Goal: Task Accomplishment & Management: Manage account settings

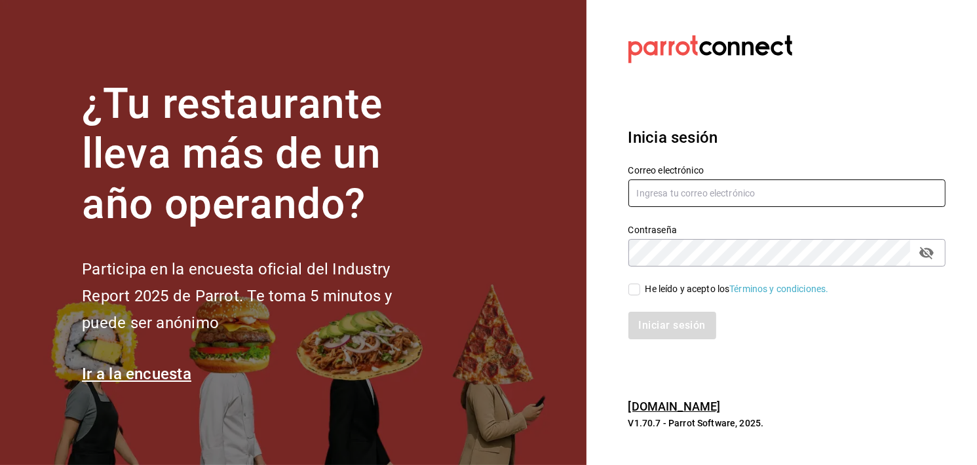
click at [642, 183] on input "text" at bounding box center [786, 194] width 317 height 28
type input "o"
type input "[EMAIL_ADDRESS][DOMAIN_NAME]"
click at [921, 249] on icon "passwordField" at bounding box center [927, 253] width 16 height 16
click at [654, 292] on div "He leído y acepto los Términos y condiciones." at bounding box center [736, 289] width 183 height 14
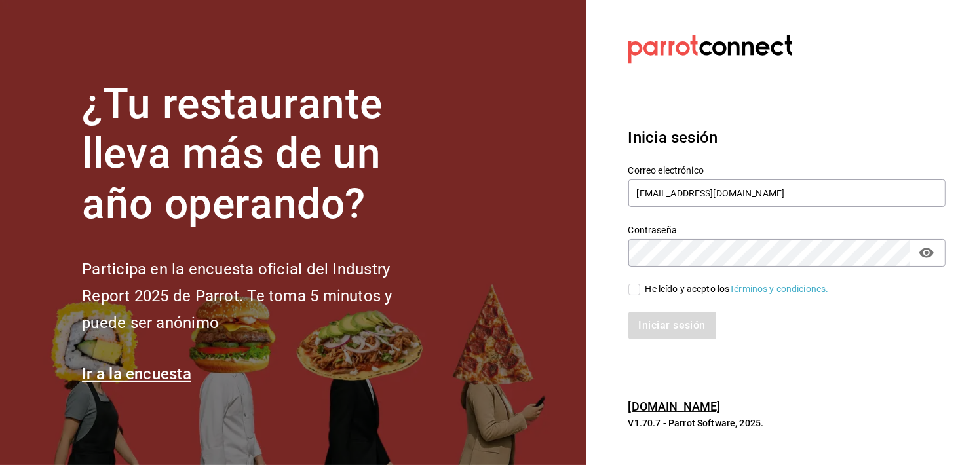
click at [640, 292] on input "He leído y acepto los Términos y condiciones." at bounding box center [634, 290] width 12 height 12
checkbox input "true"
click at [651, 322] on button "Iniciar sesión" at bounding box center [672, 326] width 89 height 28
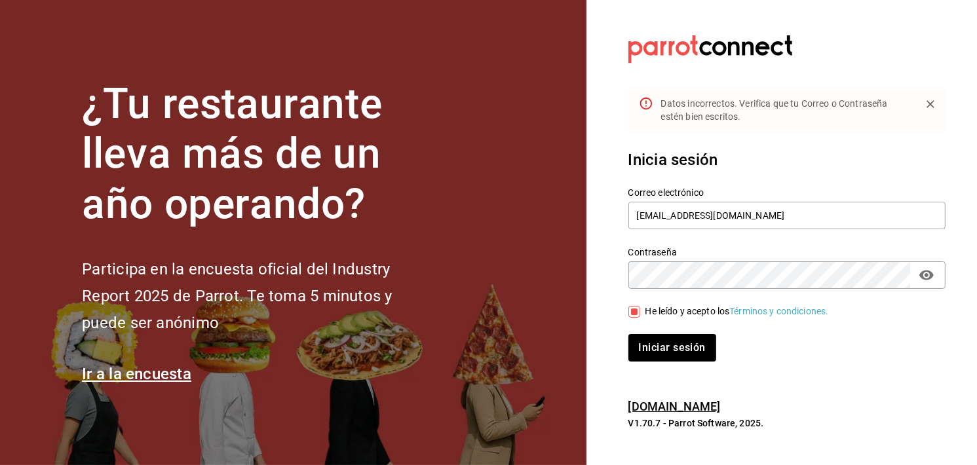
click at [681, 333] on div "Iniciar sesión" at bounding box center [779, 339] width 333 height 43
click at [676, 339] on button "Iniciar sesión" at bounding box center [672, 348] width 89 height 28
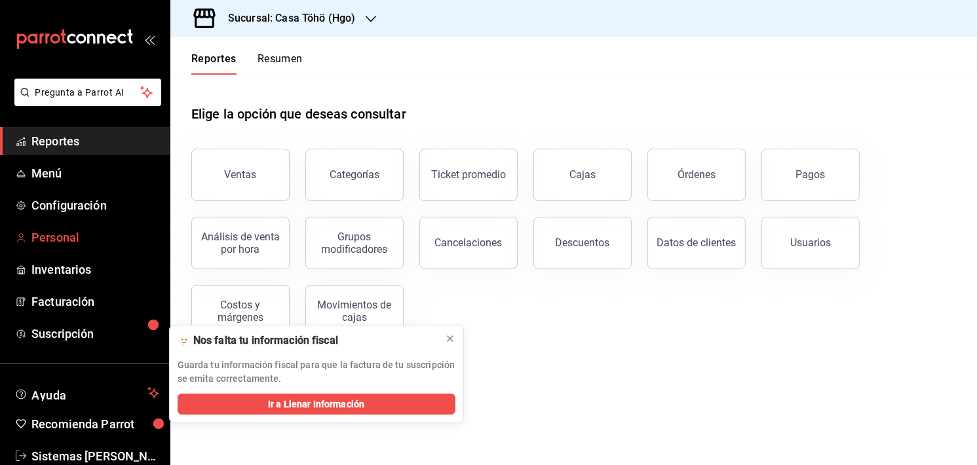
click at [49, 244] on span "Personal" at bounding box center [95, 238] width 128 height 18
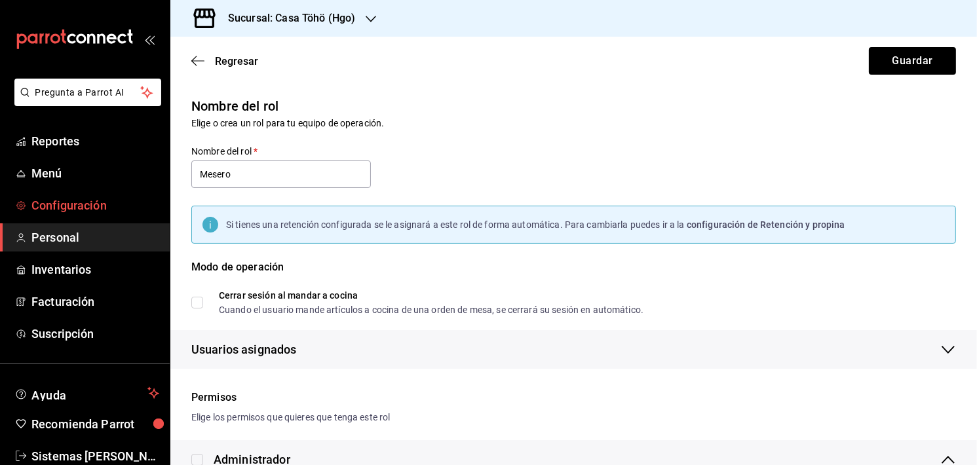
checkbox input "true"
click at [195, 55] on icon "button" at bounding box center [197, 61] width 13 height 12
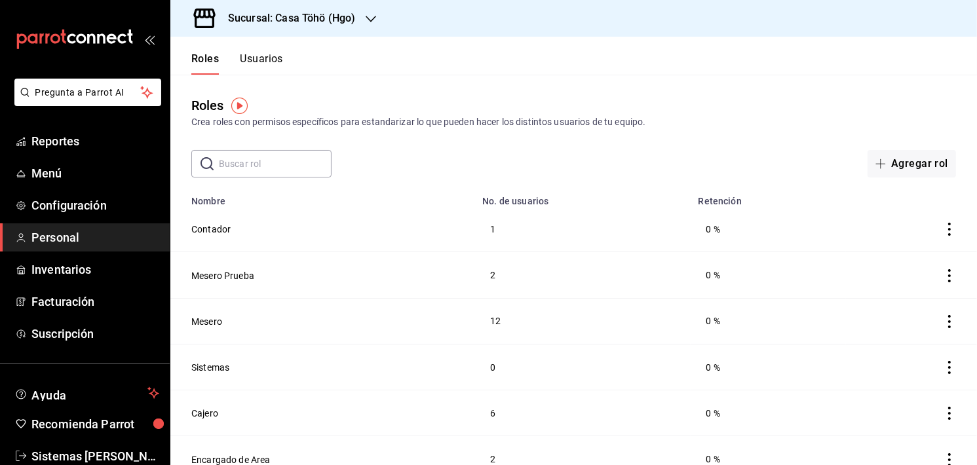
click at [236, 58] on div "Roles Usuarios" at bounding box center [237, 63] width 92 height 22
click at [260, 58] on button "Usuarios" at bounding box center [261, 63] width 43 height 22
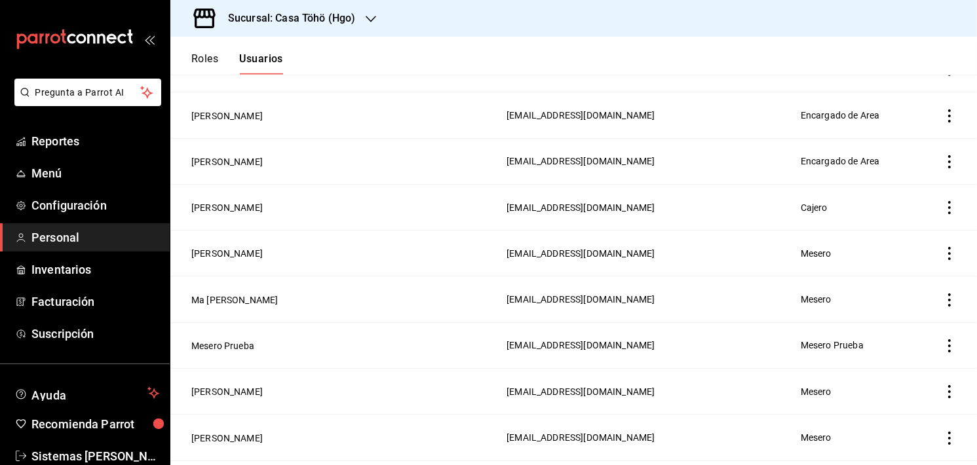
scroll to position [939, 0]
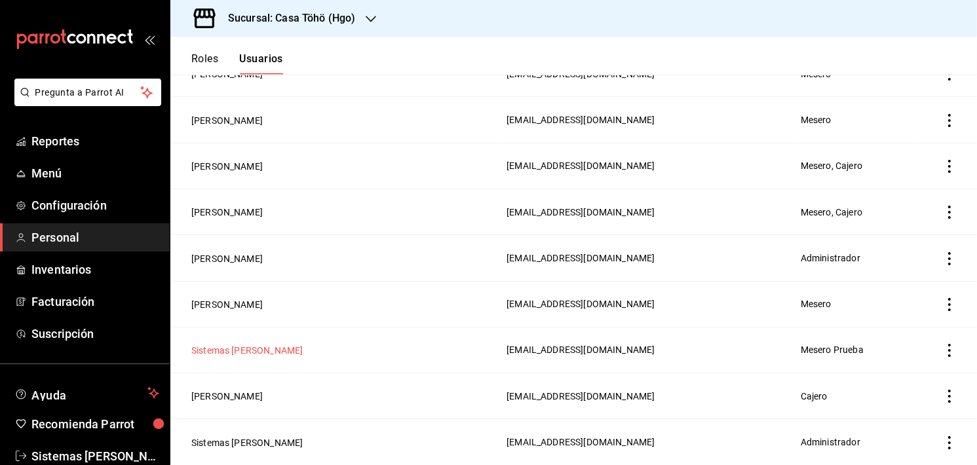
click at [240, 347] on button "Sistemas Erick" at bounding box center [246, 350] width 111 height 13
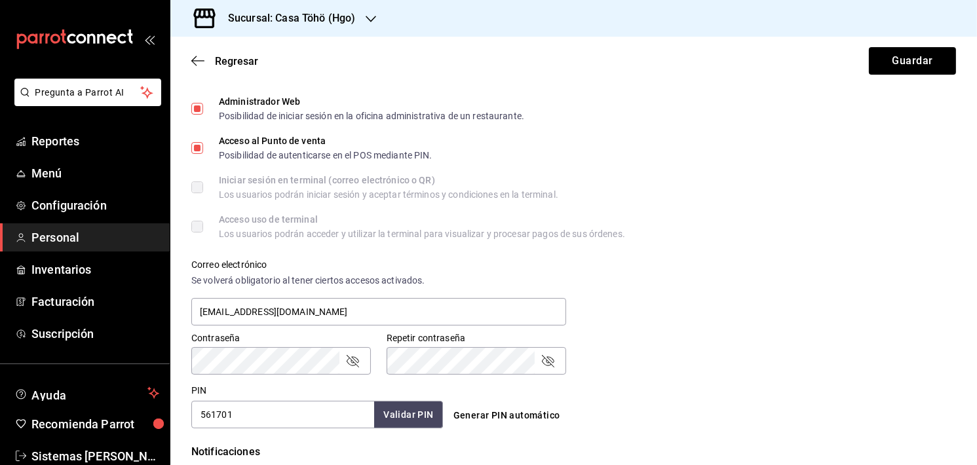
scroll to position [318, 0]
click at [255, 408] on input "561701" at bounding box center [282, 416] width 183 height 28
type input "5"
type input "889900"
click at [394, 415] on button "Validar PIN" at bounding box center [407, 416] width 69 height 28
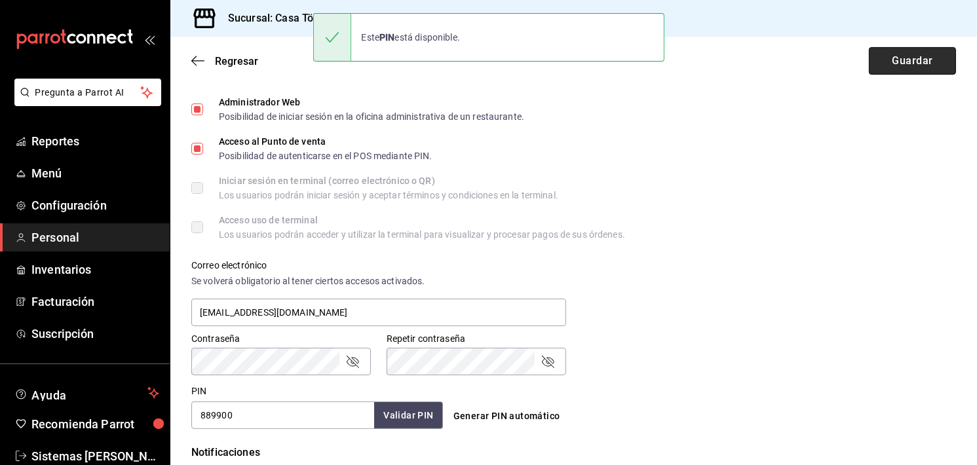
click at [896, 59] on button "Guardar" at bounding box center [912, 61] width 87 height 28
